Goal: Use online tool/utility: Utilize a website feature to perform a specific function

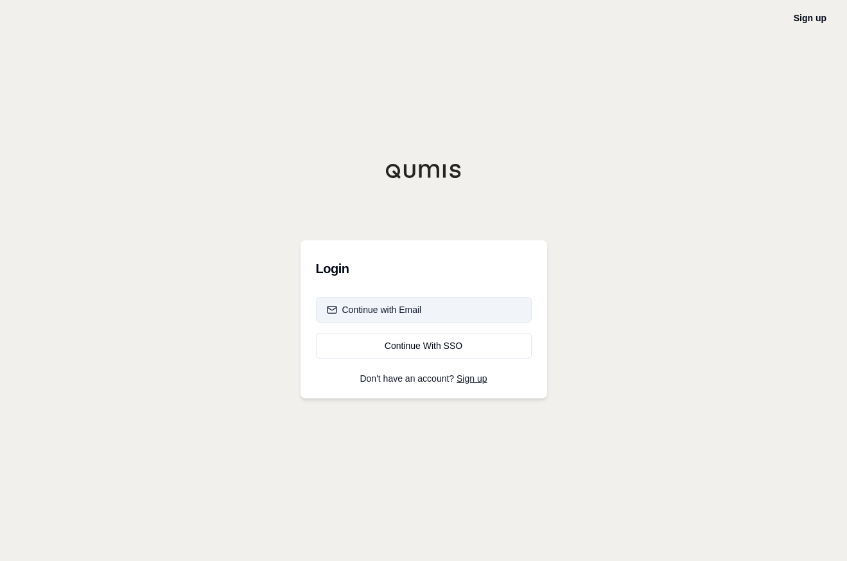
click at [397, 311] on div "Continue with Email" at bounding box center [374, 309] width 95 height 13
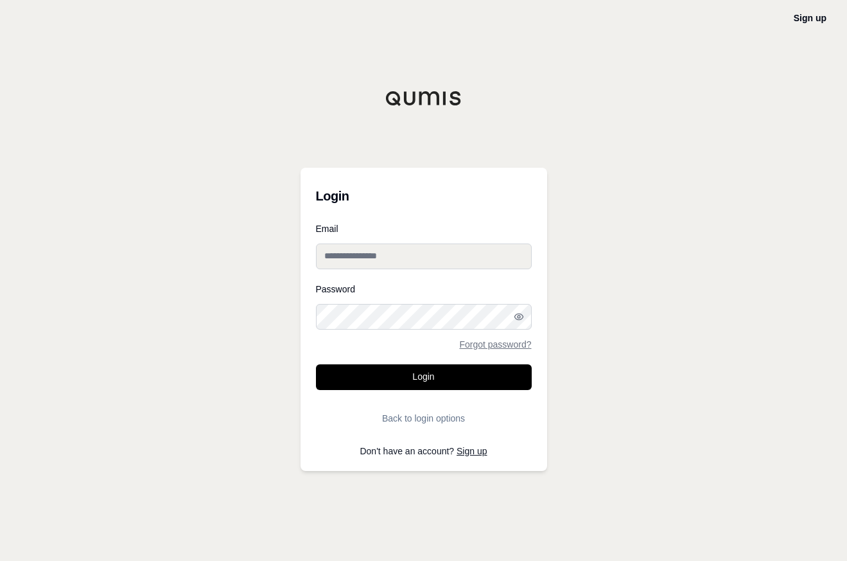
type input "**********"
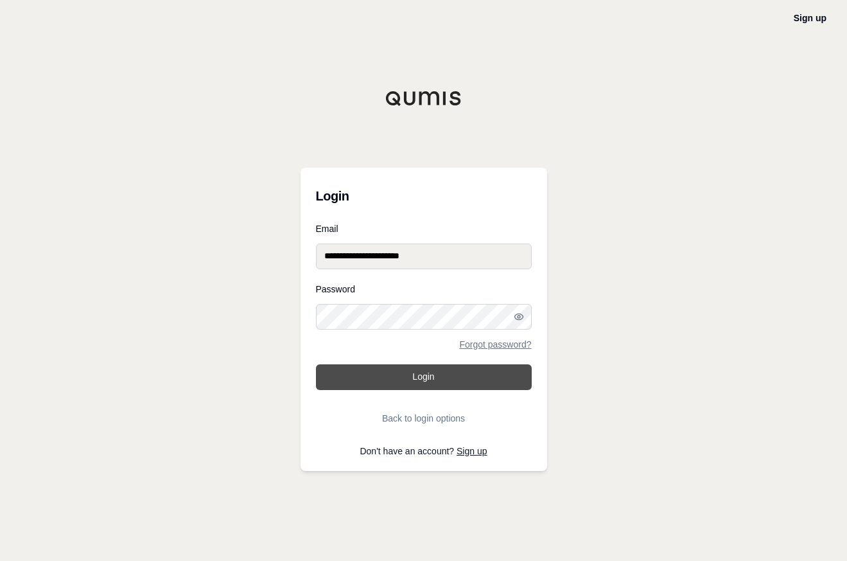
click at [420, 377] on button "Login" at bounding box center [424, 377] width 216 height 26
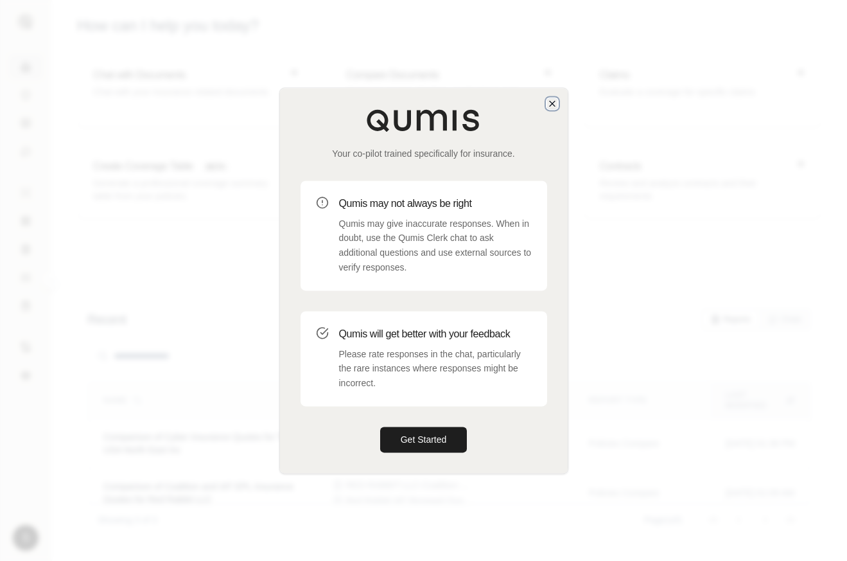
click at [554, 100] on icon "button" at bounding box center [552, 103] width 10 height 10
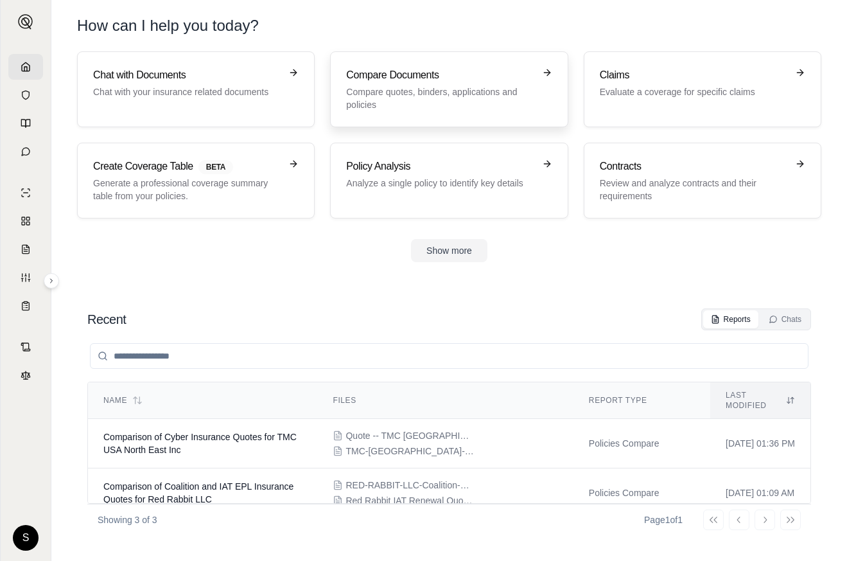
click at [410, 82] on h3 "Compare Documents" at bounding box center [440, 74] width 188 height 15
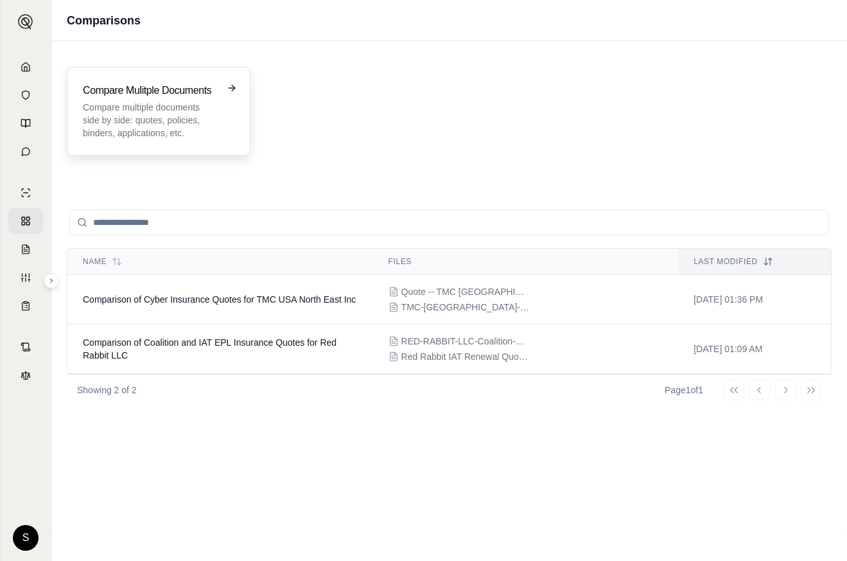
click at [204, 103] on p "Compare multiple documents side by side: quotes, policies, binders, application…" at bounding box center [150, 120] width 134 height 39
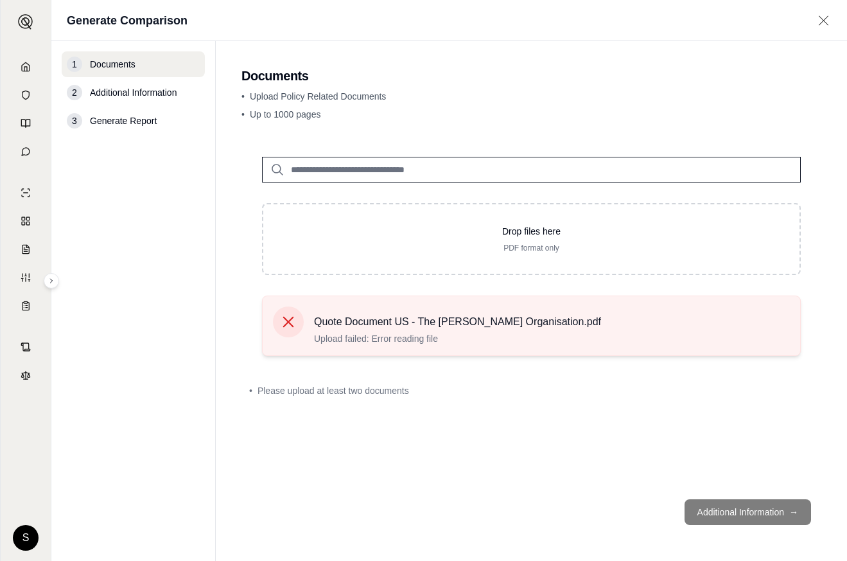
click at [290, 322] on icon at bounding box center [288, 322] width 18 height 18
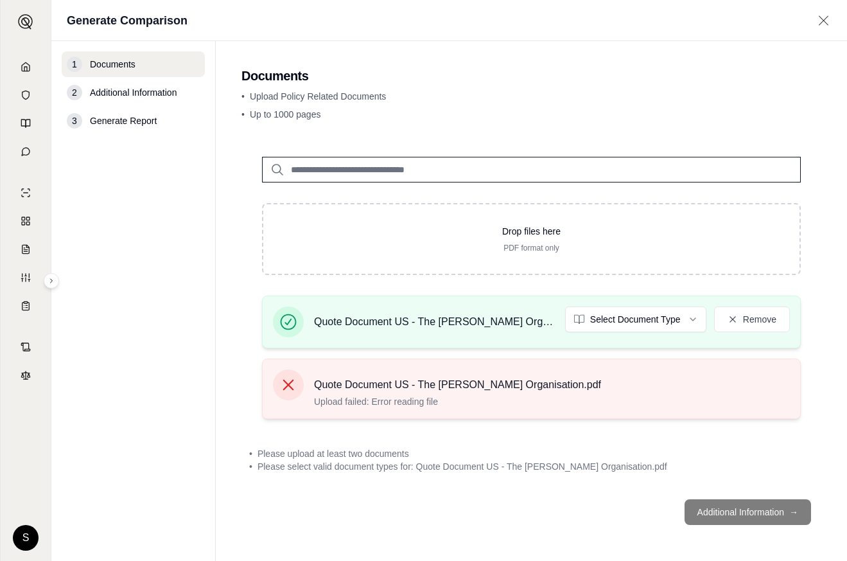
click at [297, 398] on div "Quote Document US - The [PERSON_NAME] Organisation.pdf Upload failed: Error rea…" at bounding box center [437, 388] width 328 height 39
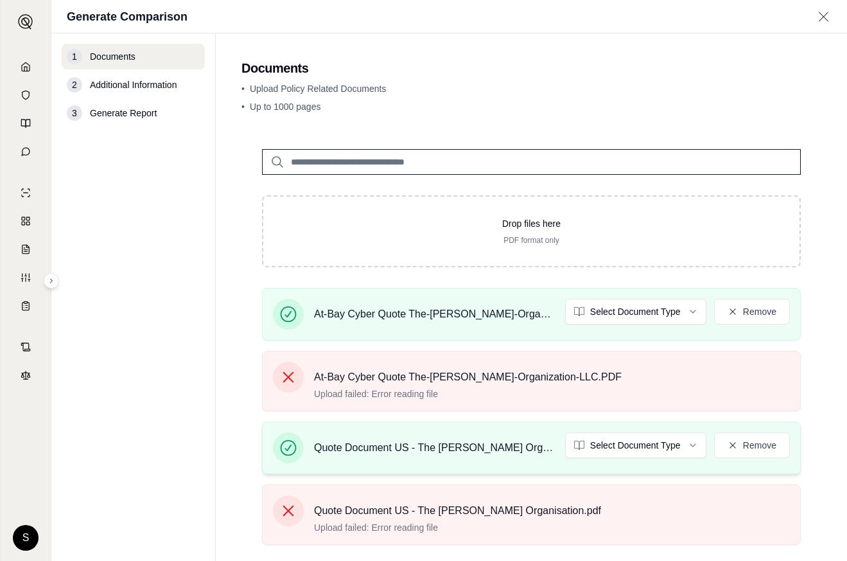
scroll to position [118, 0]
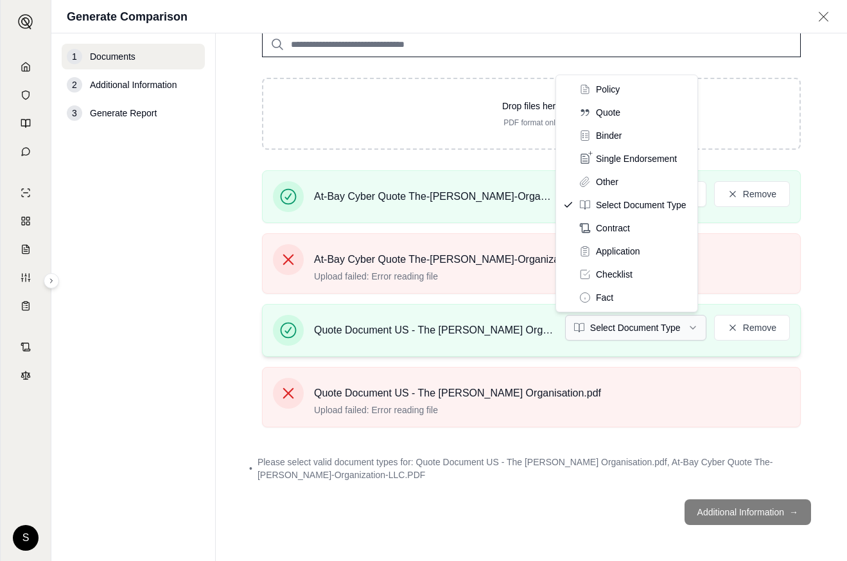
click at [658, 328] on html "S Generate Comparison 1 Documents 2 Additional Information 3 Generate Report Do…" at bounding box center [423, 280] width 847 height 561
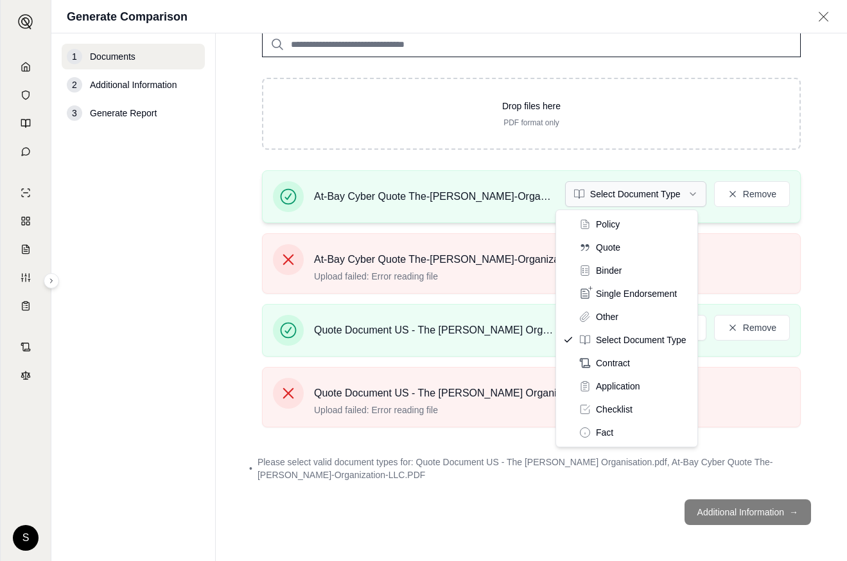
click at [626, 201] on html "S Generate Comparison 1 Documents 2 Additional Information 3 Generate Report Do…" at bounding box center [423, 280] width 847 height 561
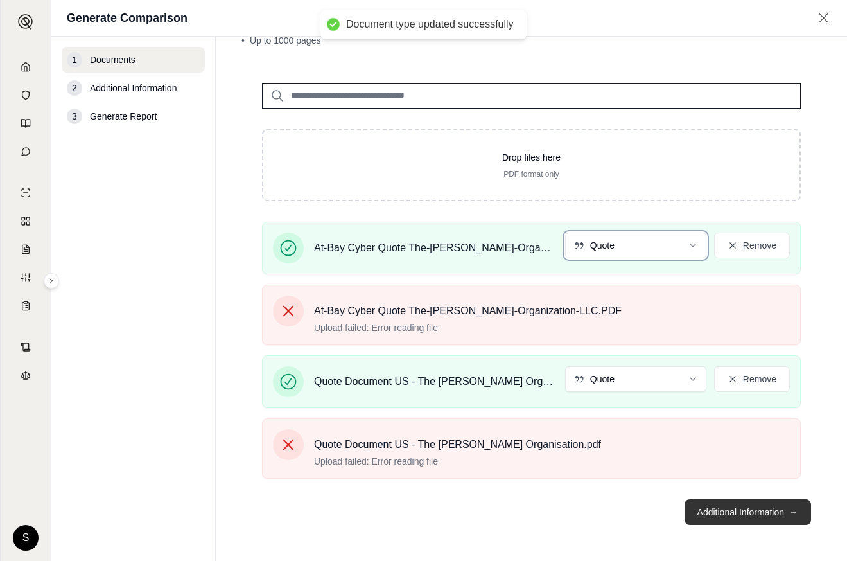
scroll to position [69, 0]
click at [773, 509] on button "Additional Information →" at bounding box center [748, 512] width 127 height 26
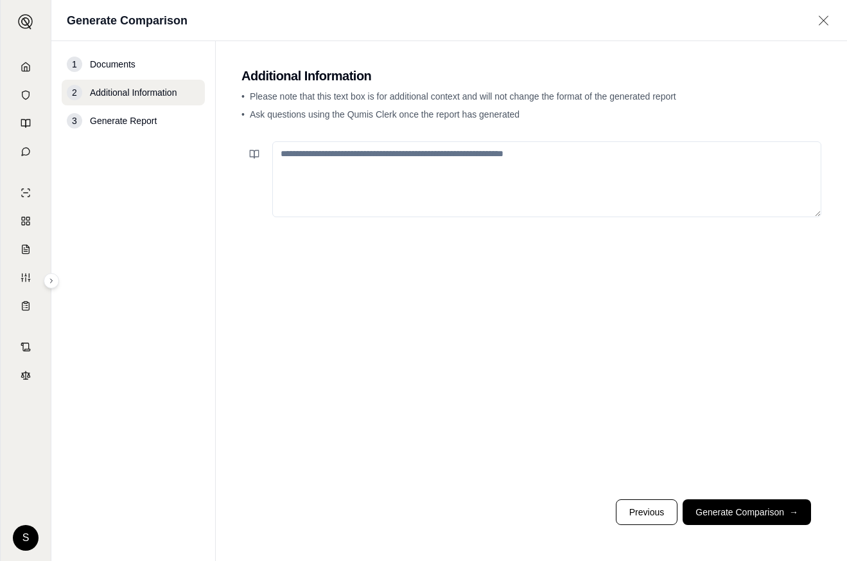
click at [360, 162] on textarea at bounding box center [546, 179] width 549 height 76
type textarea "**********"
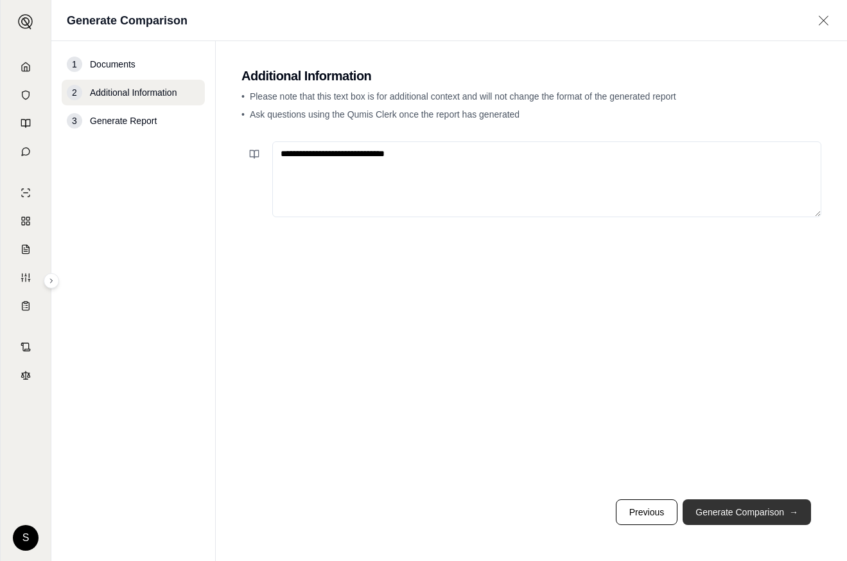
click at [784, 513] on button "Generate Comparison →" at bounding box center [747, 512] width 128 height 26
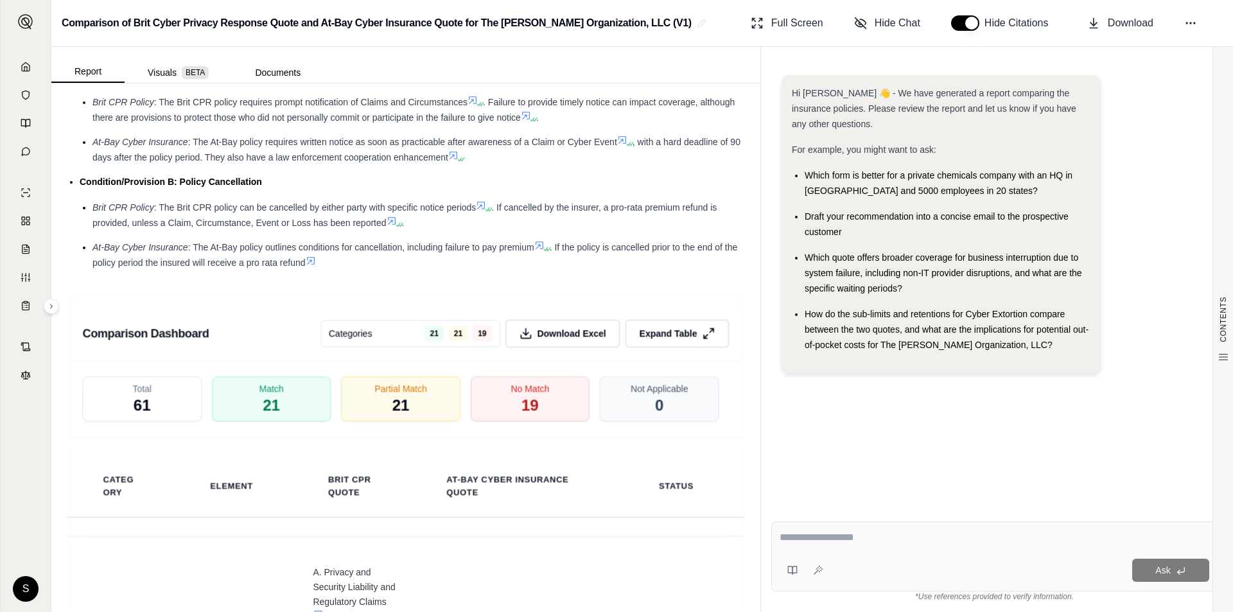
scroll to position [2055, 0]
